Goal: Task Accomplishment & Management: Complete application form

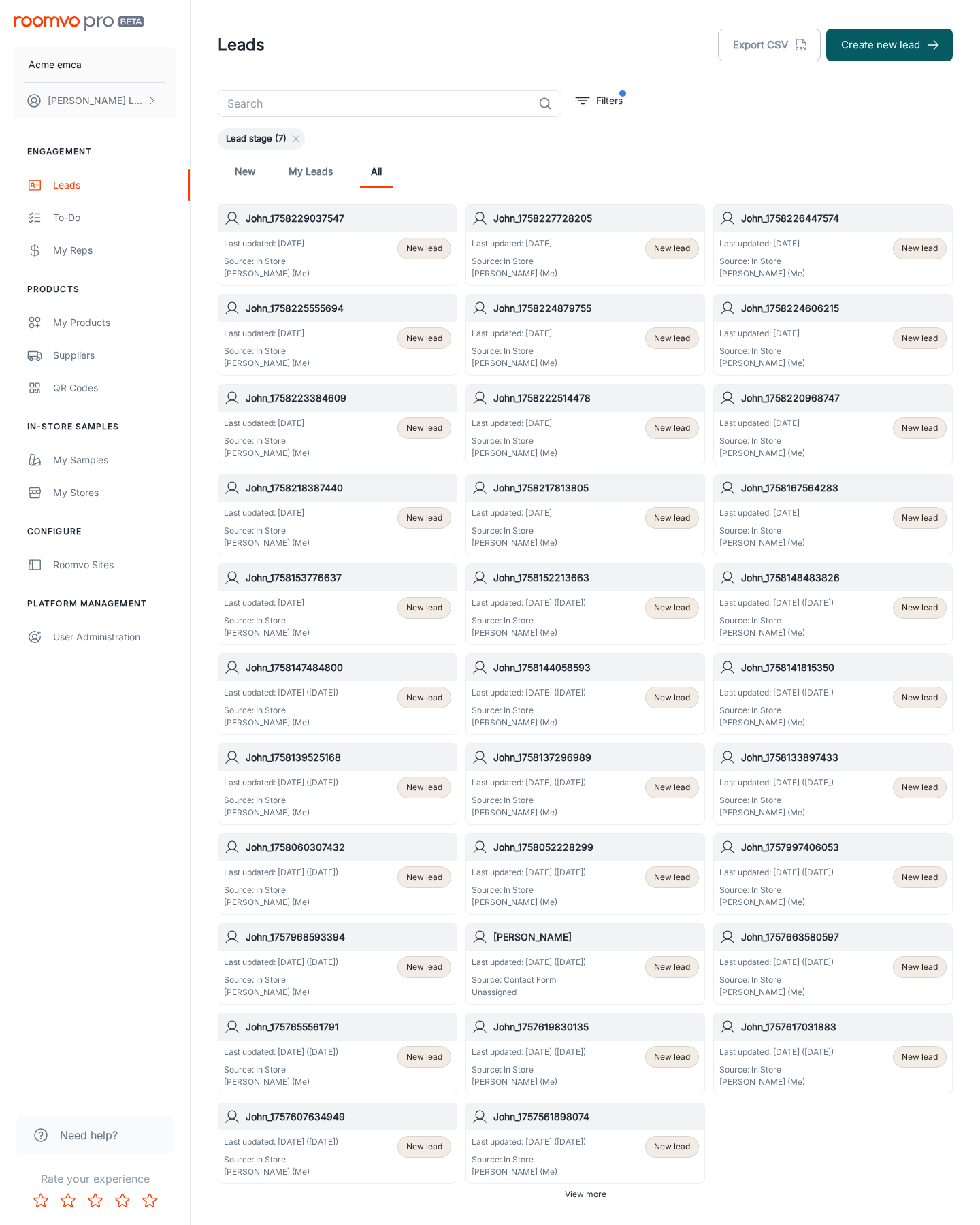
click at [890, 45] on button "Create new lead" at bounding box center [890, 45] width 127 height 33
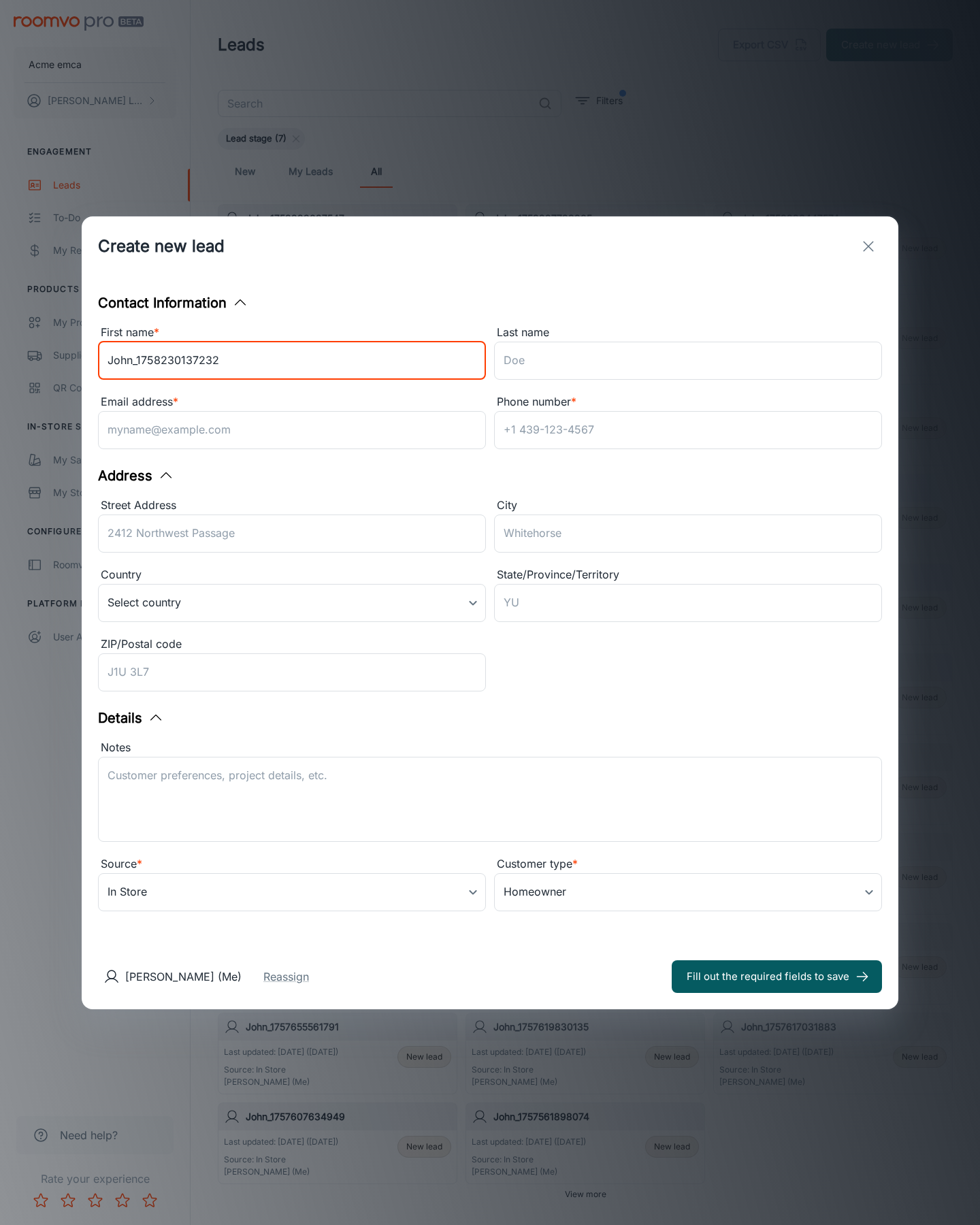
type input "John_1758230137232"
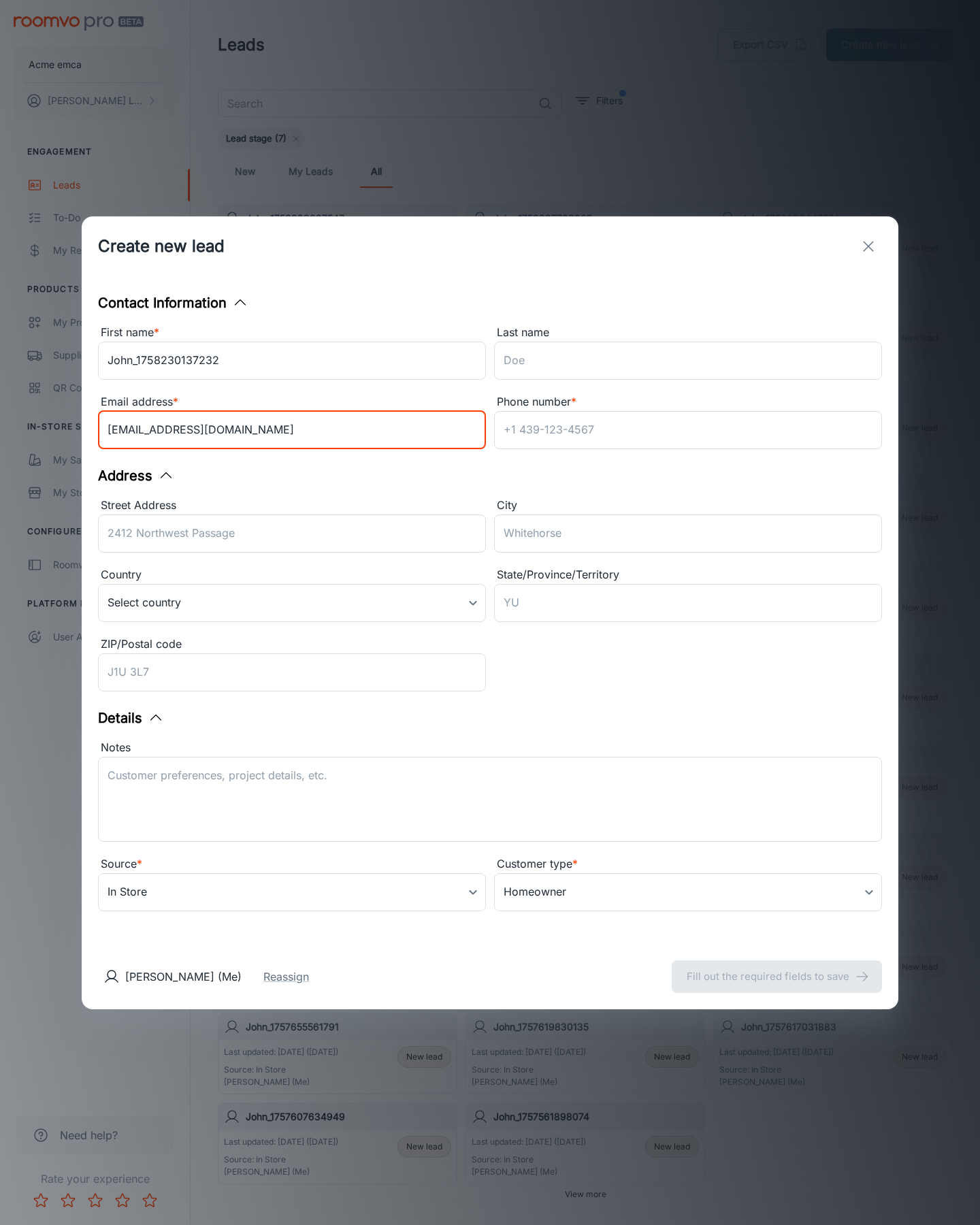
type input "[EMAIL_ADDRESS][DOMAIN_NAME]"
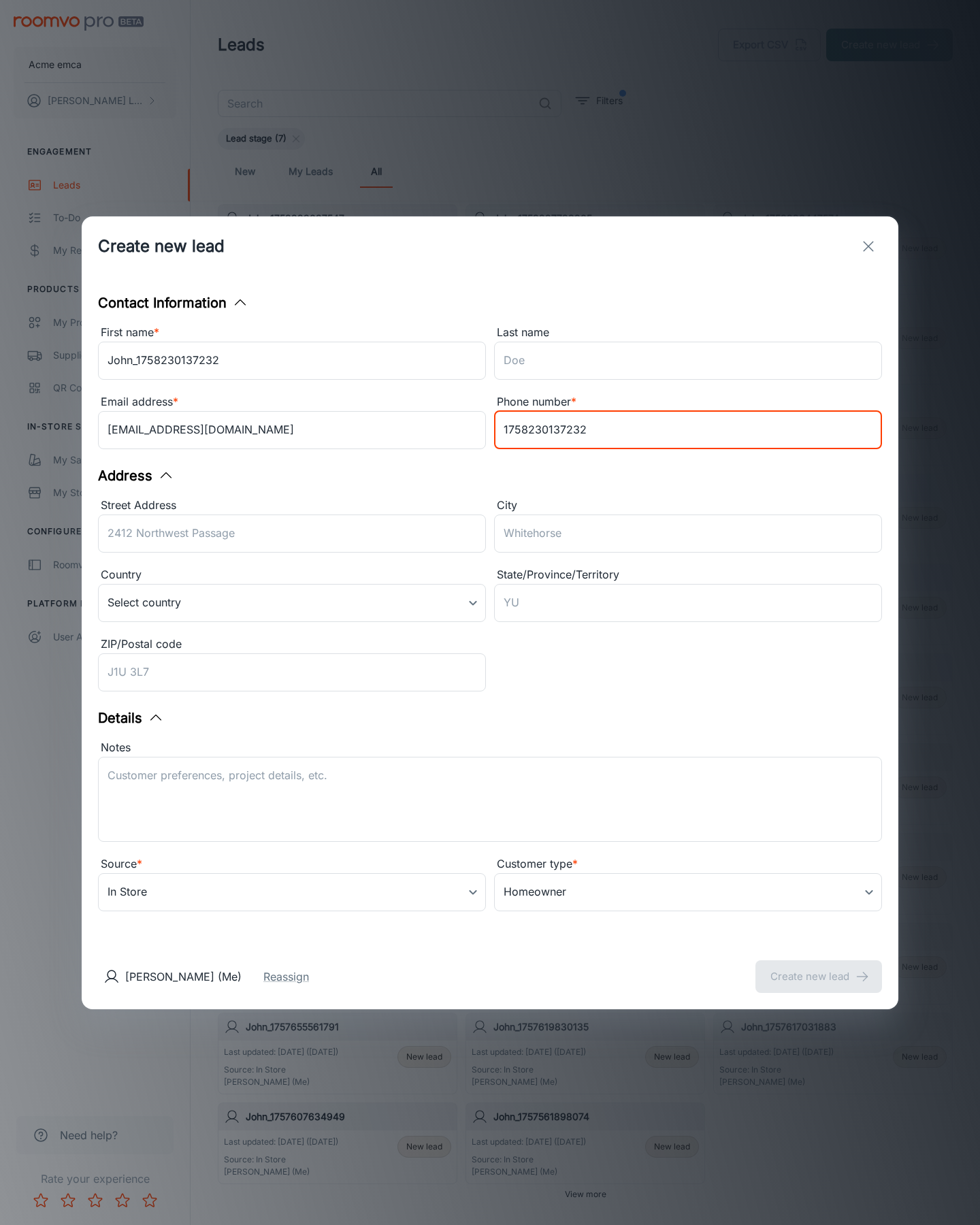
type input "1758230137232"
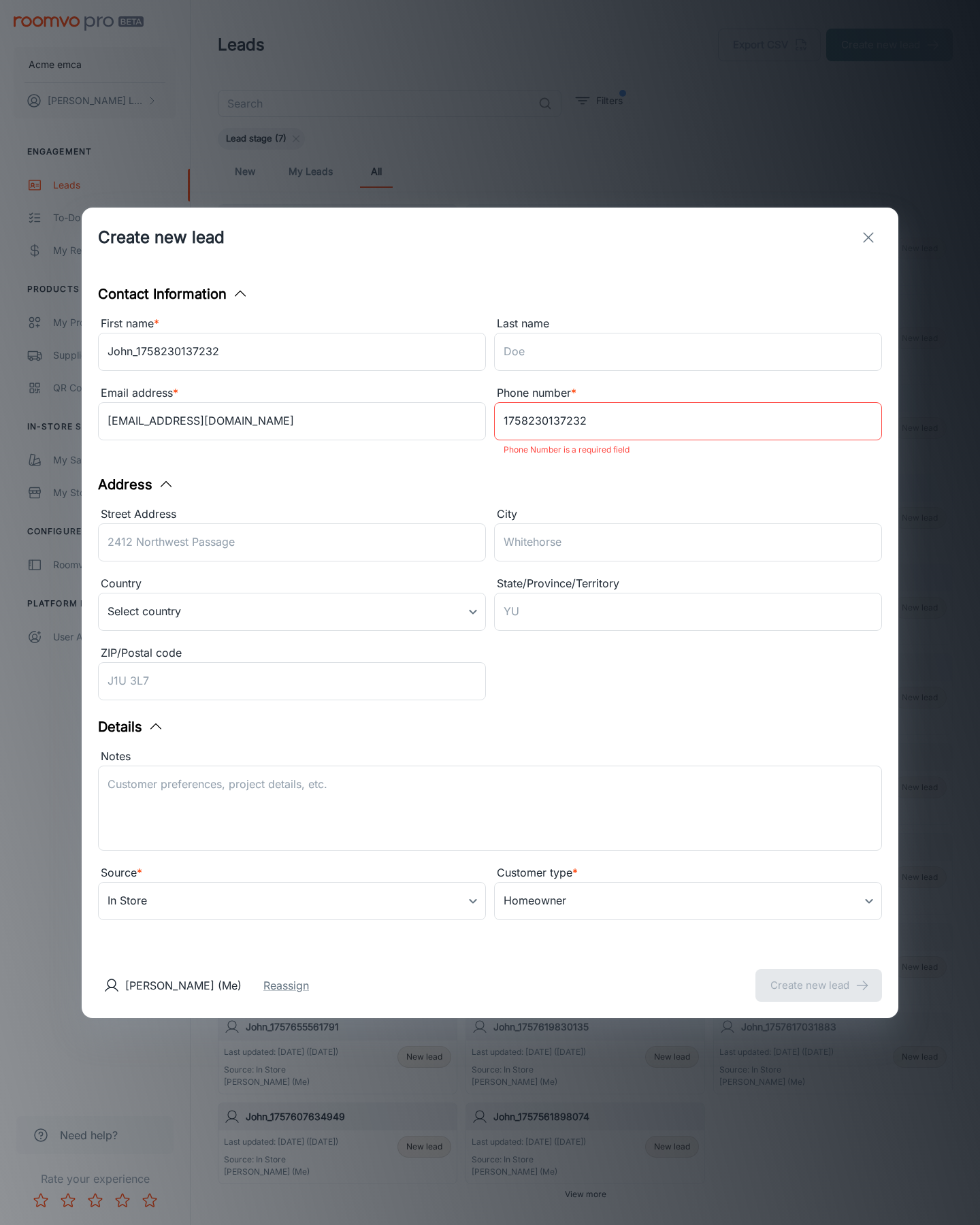
click at [819, 976] on button "Create new lead" at bounding box center [819, 986] width 127 height 33
